Goal: Transaction & Acquisition: Purchase product/service

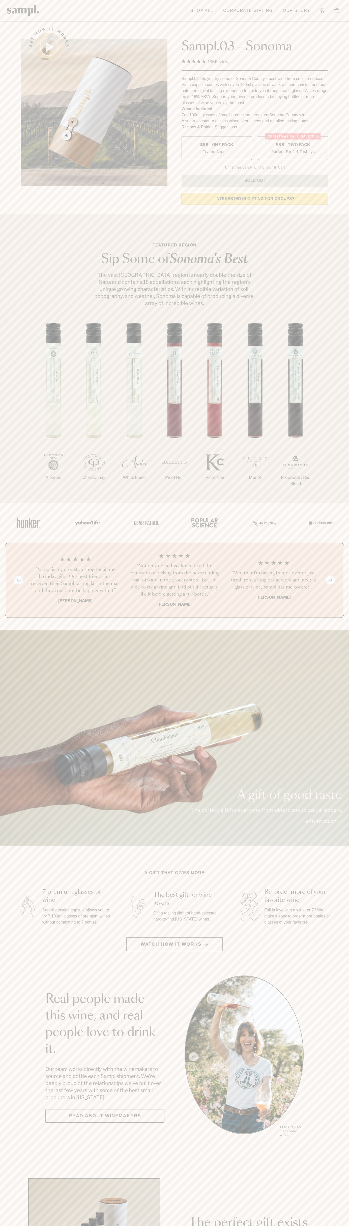
click at [293, 145] on span "$88 - Two Pack" at bounding box center [293, 145] width 35 height 6
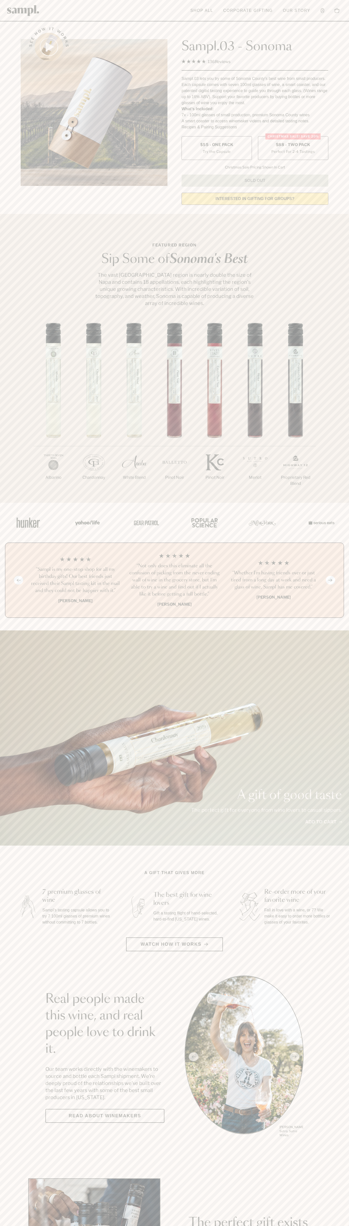
click at [75, 581] on h3 "“Sampl is my one-stop shop for all my birthday gifts! Our best friends just rec…" at bounding box center [75, 580] width 91 height 28
click at [239, 10] on link "Corporate Gifting" at bounding box center [248, 10] width 55 height 11
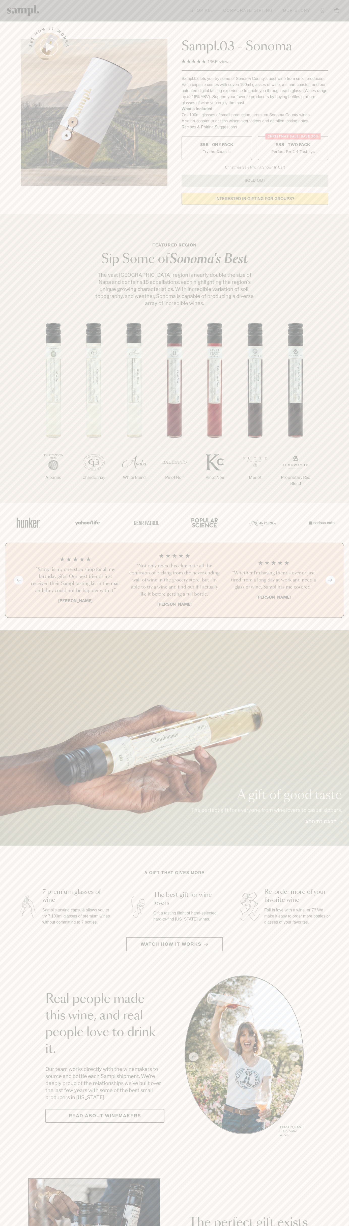
click at [331, 378] on div "1/7 Albarino 2/7 Chardonnay 3/7" at bounding box center [174, 413] width 349 height 180
click at [279, 1226] on html "Skip to main content Toggle navigation menu Shop All Corporate Gifting Our Stor…" at bounding box center [174, 1183] width 349 height 2366
click at [24, 1091] on section "Real people made this wine, and real people love to drink it. Our team works di…" at bounding box center [174, 1057] width 349 height 162
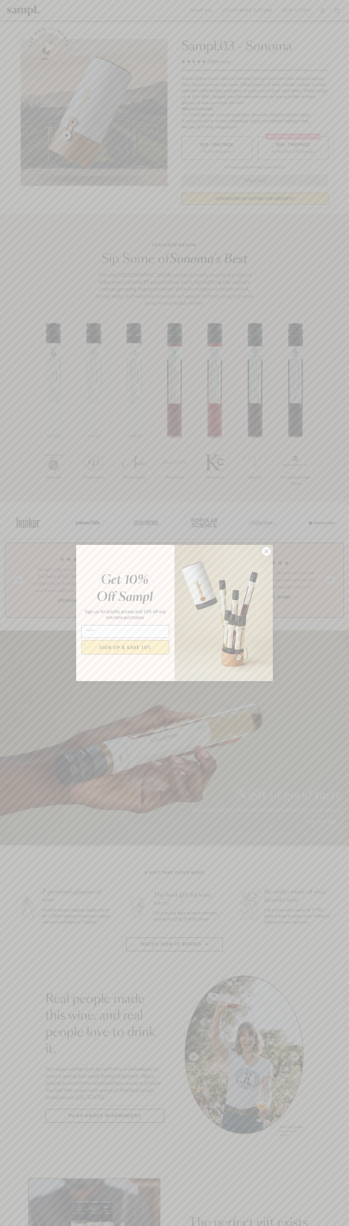
click at [267, 552] on icon "Close dialog" at bounding box center [267, 552] width 4 height 4
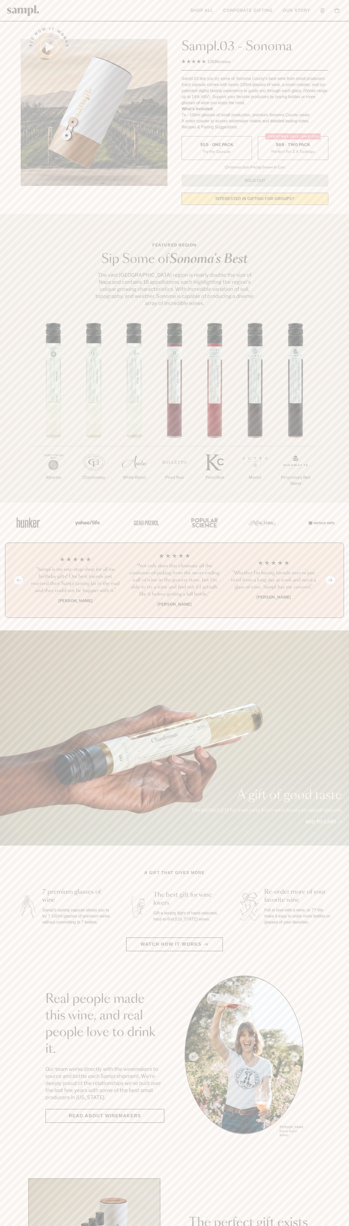
click at [293, 145] on span "$88 - Two Pack" at bounding box center [293, 145] width 35 height 6
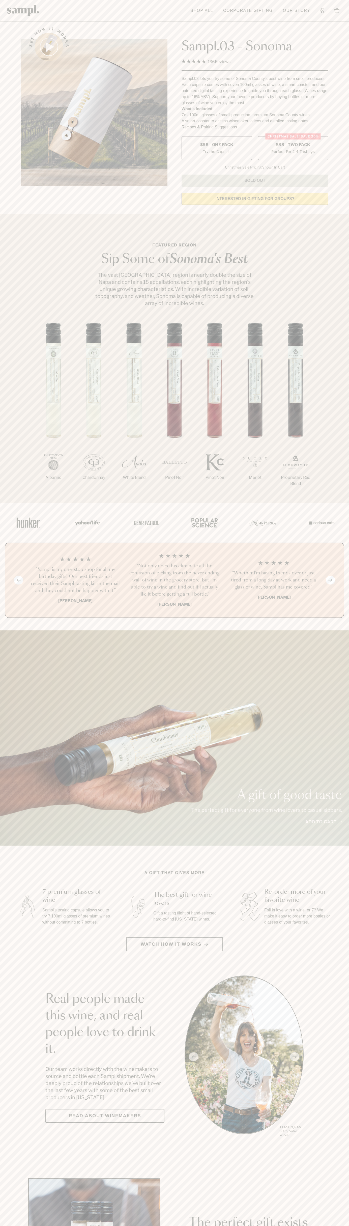
click at [75, 581] on h3 "“Sampl is my one-stop shop for all my birthday gifts! Our best friends just rec…" at bounding box center [75, 580] width 91 height 28
